Goal: Register for event/course

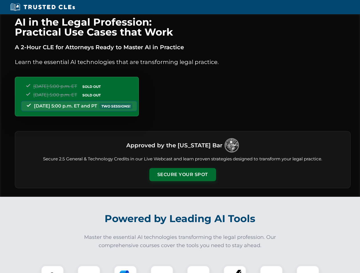
click at [182, 175] on button "Secure Your Spot" at bounding box center [182, 174] width 67 height 13
click at [52, 270] on img at bounding box center [52, 277] width 17 height 17
click at [89, 270] on div at bounding box center [88, 277] width 23 height 23
